Goal: Task Accomplishment & Management: Manage account settings

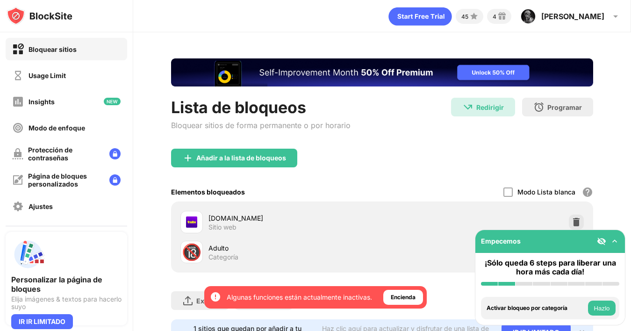
click at [23, 78] on img at bounding box center [18, 76] width 12 height 12
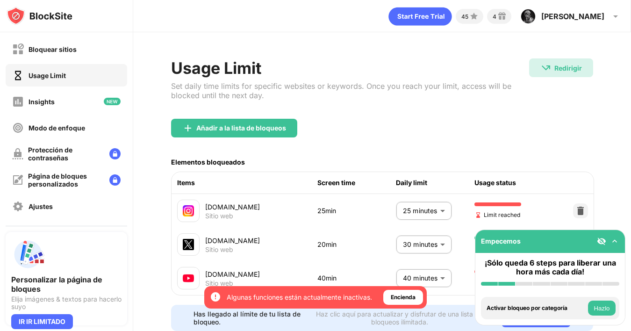
click at [432, 212] on body "Al darte de alta, te aseguras el acceso a todas las funciones y ventajas que de…" at bounding box center [315, 165] width 631 height 331
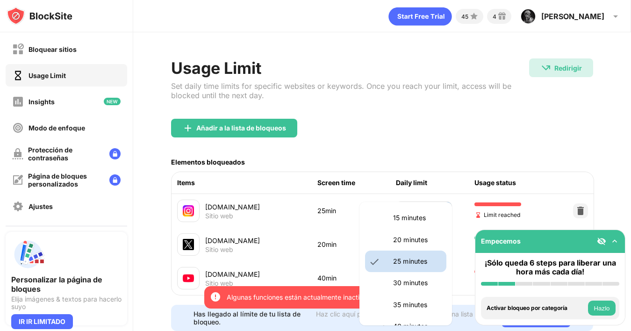
scroll to position [79, 0]
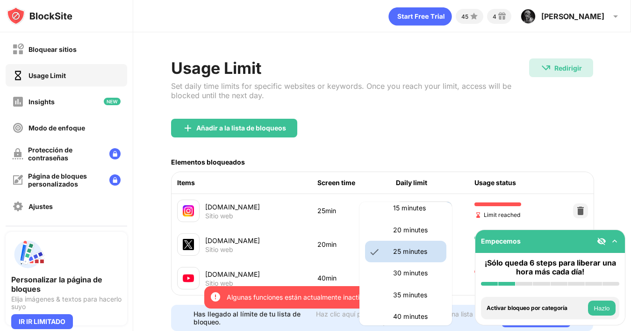
click at [405, 279] on li "30 minutes" at bounding box center [405, 272] width 81 height 21
type input "**"
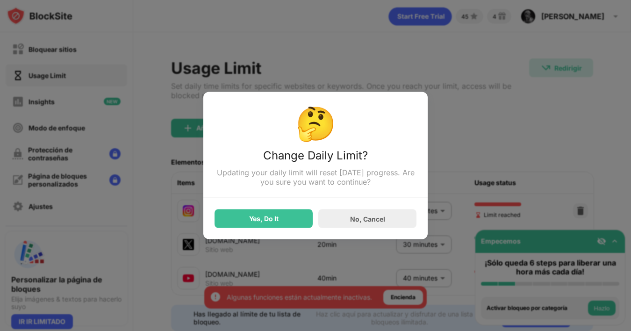
click at [264, 215] on div "Yes, Do It" at bounding box center [263, 218] width 29 height 7
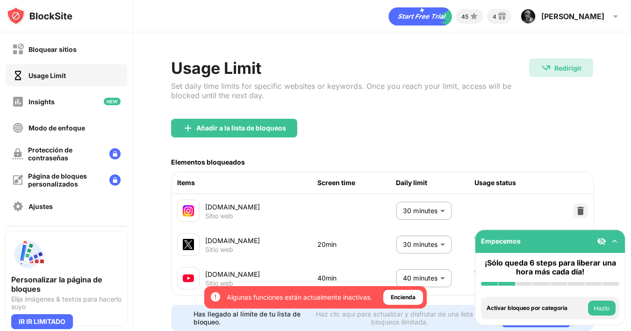
click at [450, 114] on div "Usage Limit Set daily time limits for specific websites or keywords. Once you r…" at bounding box center [350, 88] width 358 height 60
